Goal: Task Accomplishment & Management: Manage account settings

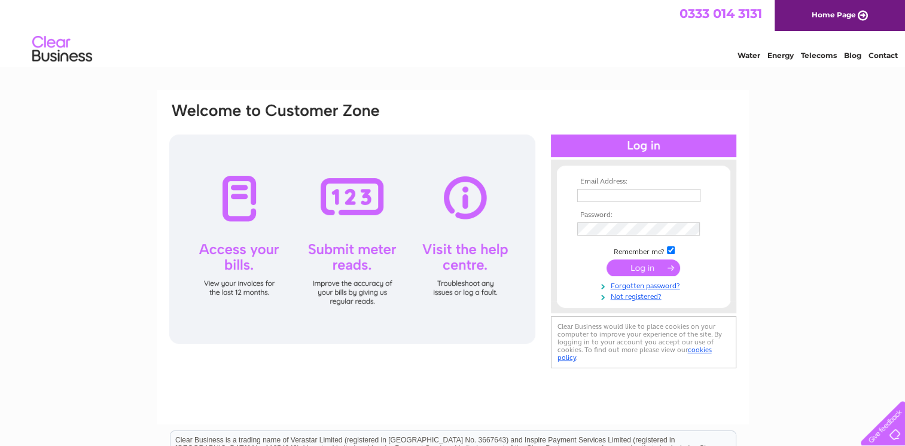
type input "[EMAIL_ADDRESS][DOMAIN_NAME]"
click at [650, 264] on input "submit" at bounding box center [643, 267] width 74 height 17
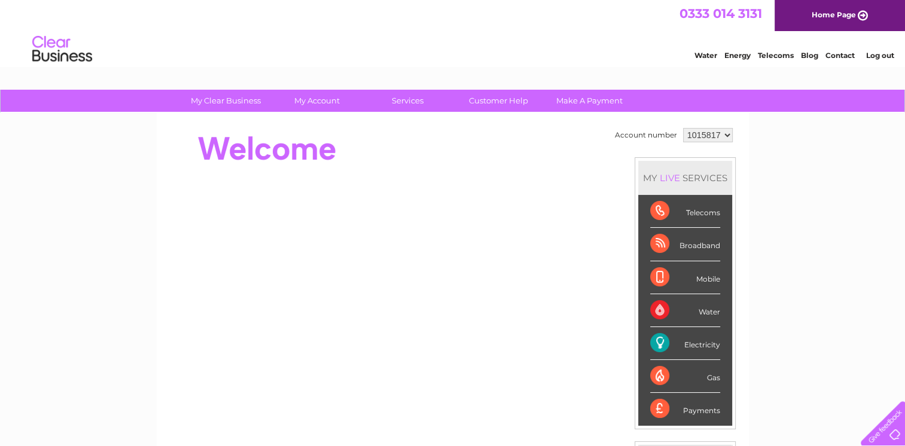
click at [684, 340] on div "Electricity" at bounding box center [685, 343] width 70 height 33
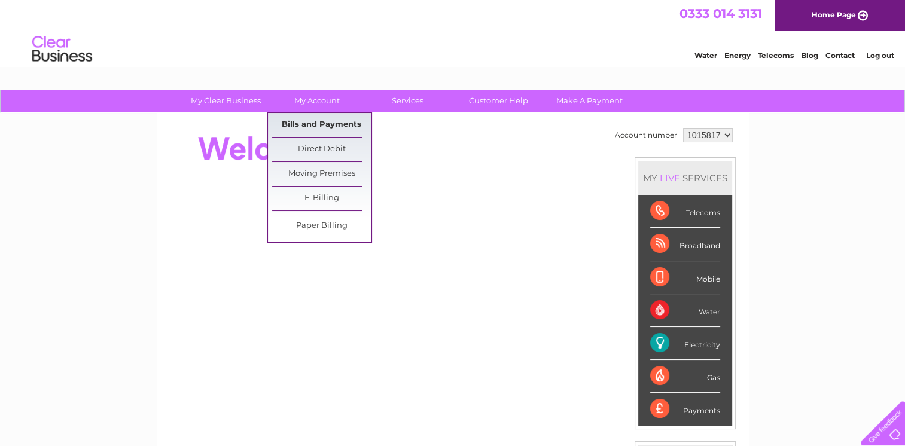
click at [323, 116] on link "Bills and Payments" at bounding box center [321, 125] width 99 height 24
click at [323, 121] on link "Bills and Payments" at bounding box center [321, 125] width 99 height 24
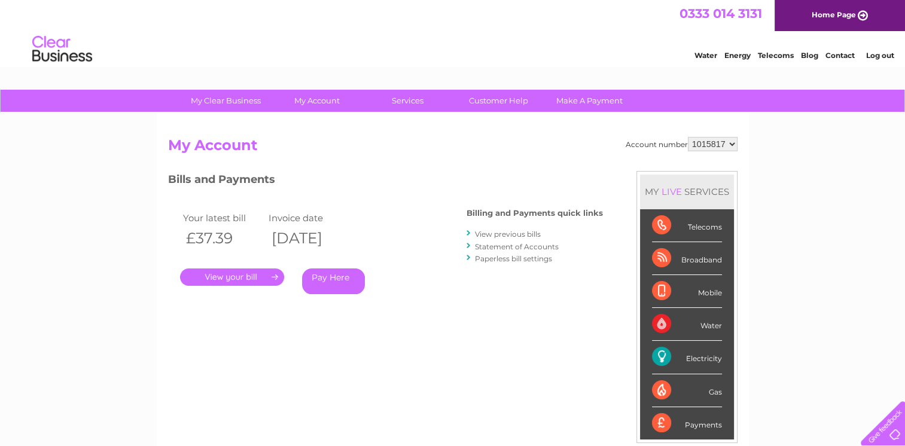
click at [273, 276] on link "." at bounding box center [232, 276] width 104 height 17
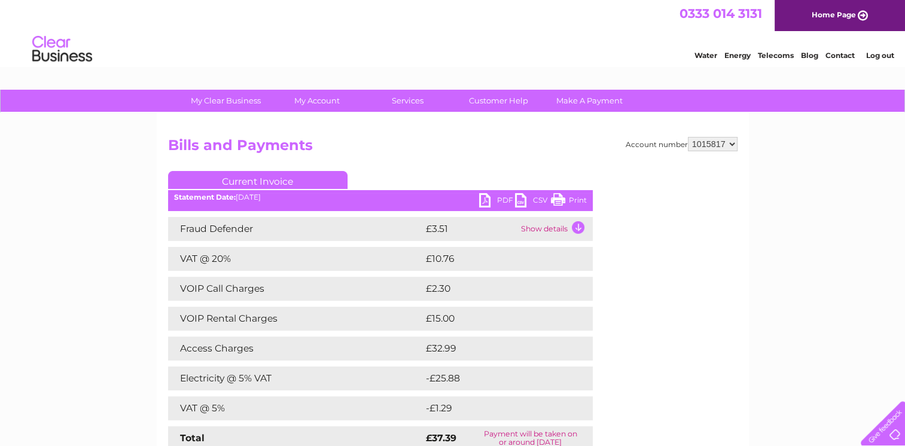
click at [562, 195] on link "Print" at bounding box center [569, 201] width 36 height 17
